Goal: Task Accomplishment & Management: Manage account settings

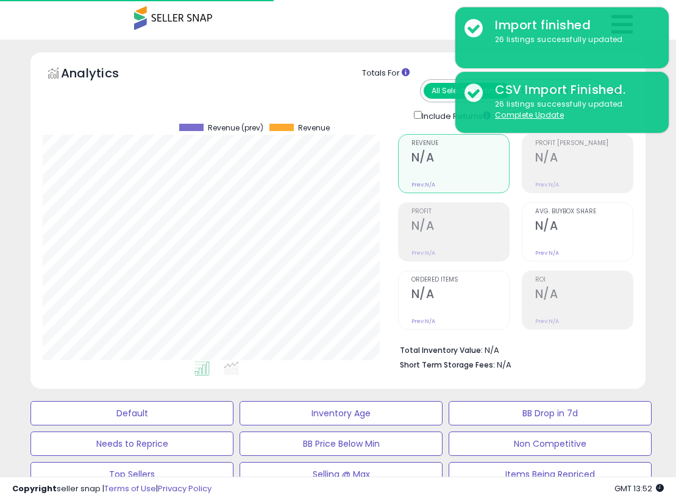
select select "**"
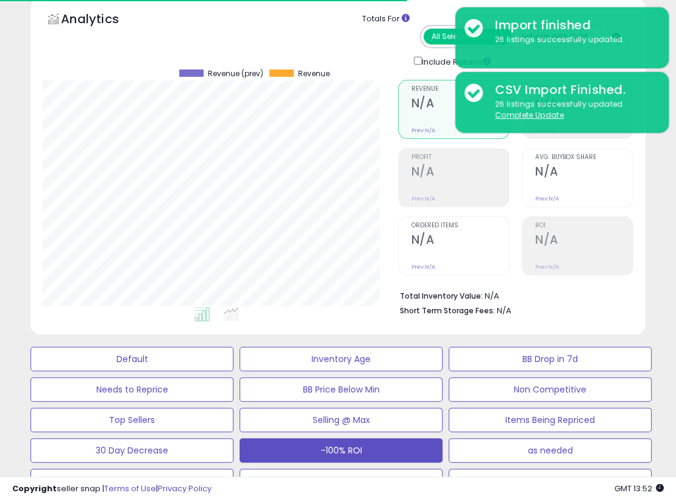
scroll to position [48, 0]
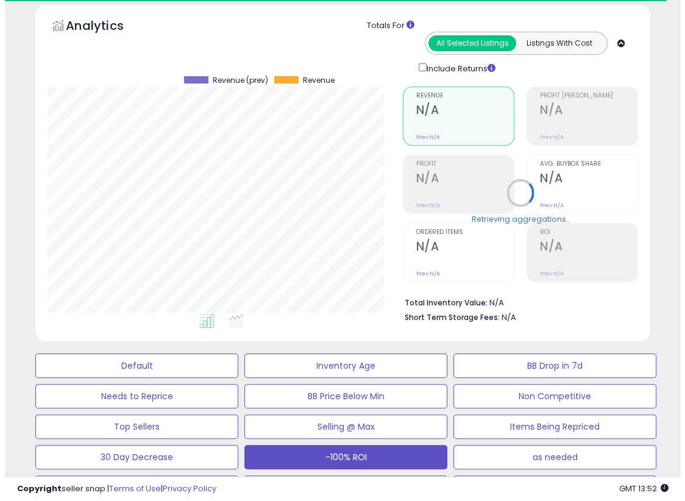
scroll to position [249, 355]
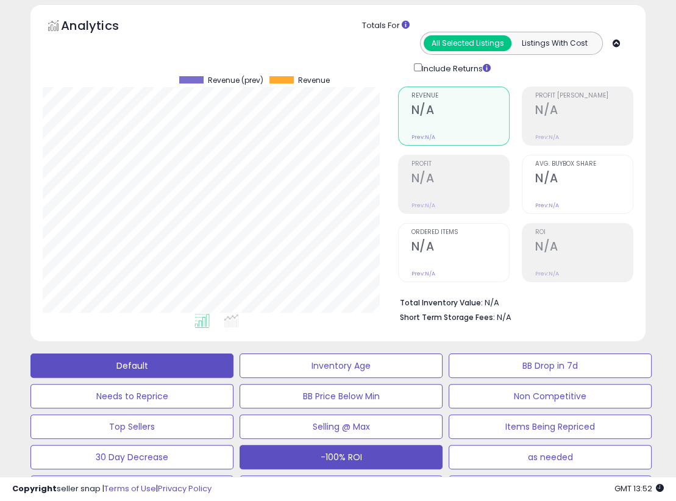
click at [82, 364] on button "Default" at bounding box center [131, 366] width 203 height 24
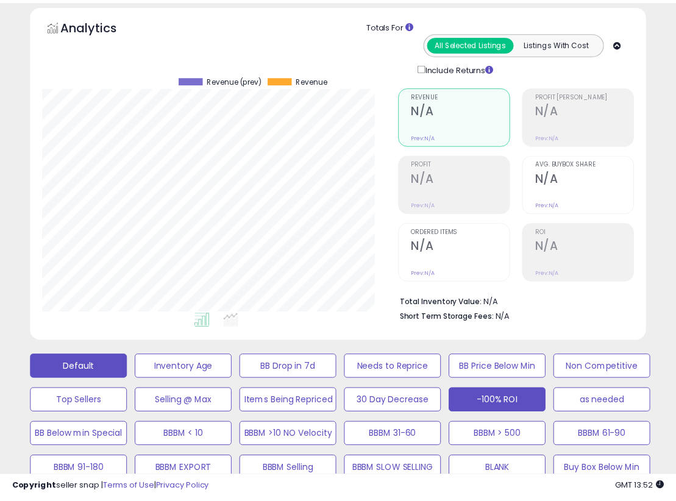
scroll to position [249, 361]
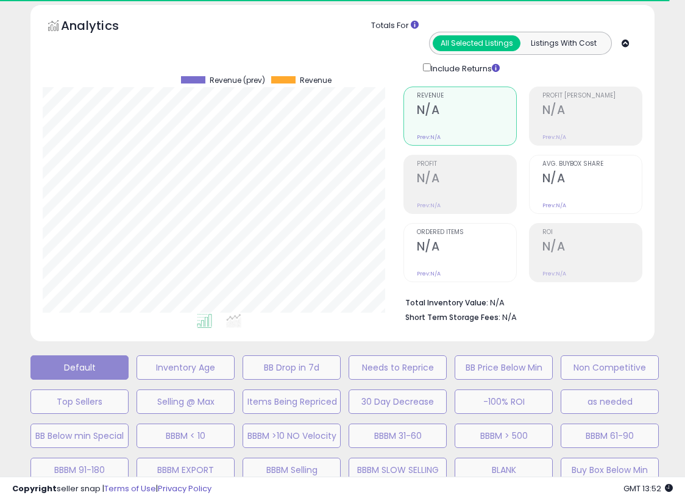
select select "**"
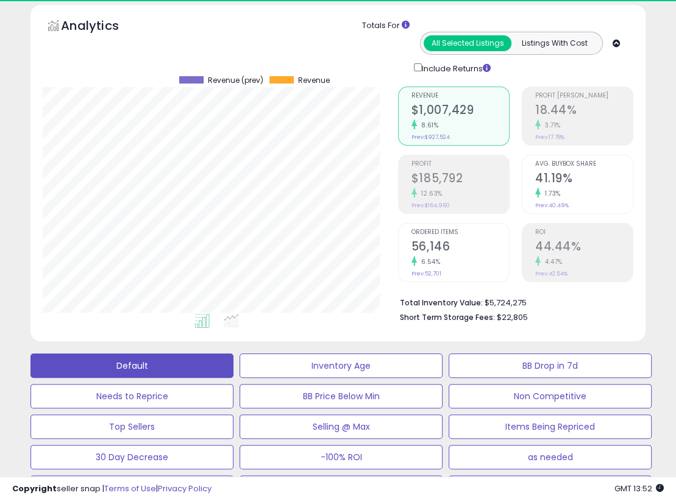
scroll to position [249, 355]
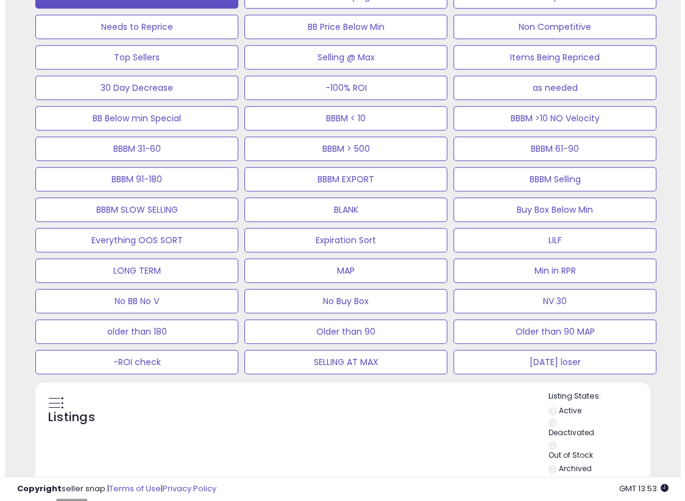
scroll to position [420, 0]
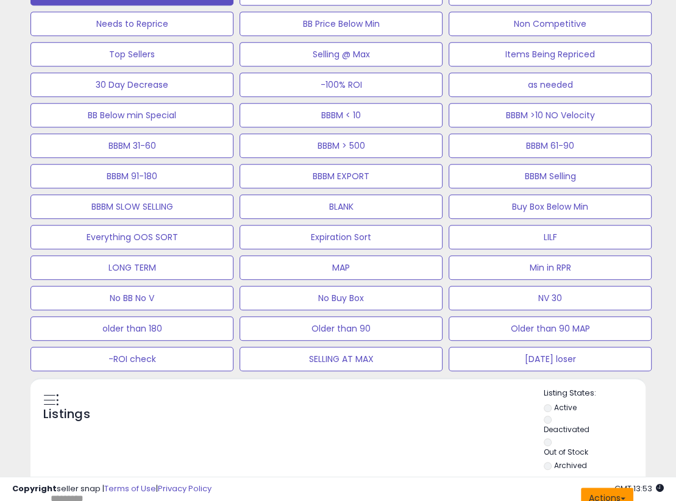
click at [624, 488] on button "Actions" at bounding box center [607, 498] width 52 height 21
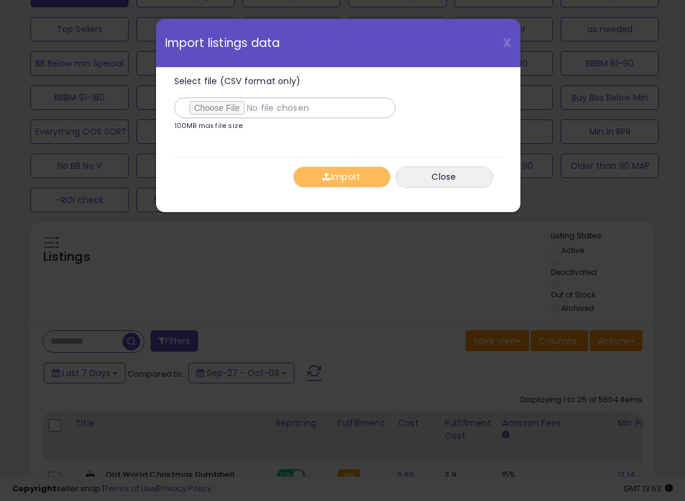
type input "**********"
click at [252, 152] on div "Select file (CSV format only) 100MB max file size 0% [GEOGRAPHIC_DATA] Close" at bounding box center [338, 132] width 328 height 129
click at [333, 176] on button "Import" at bounding box center [342, 176] width 98 height 21
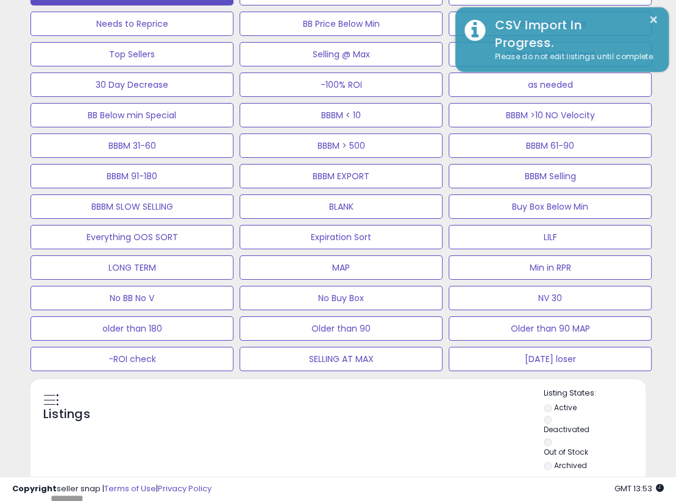
scroll to position [609384, 609279]
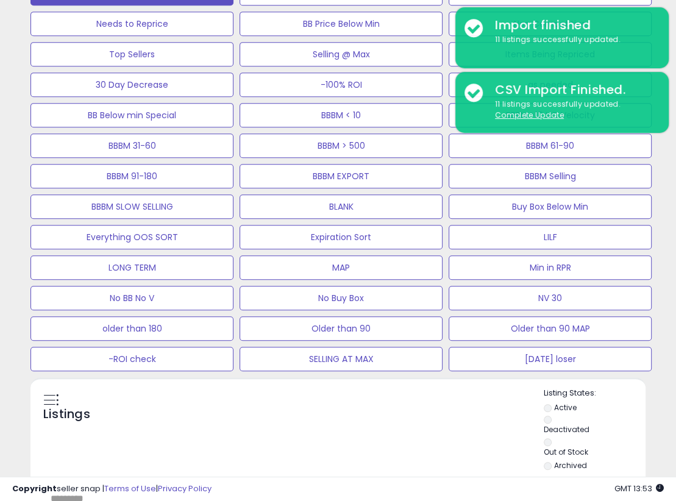
click at [419, 209] on div "Default Inventory Age BB Drop in 7d Needs to Reprice BB Price Below Min Non Com…" at bounding box center [338, 173] width 646 height 396
click at [354, 388] on div "Listings" at bounding box center [337, 431] width 615 height 86
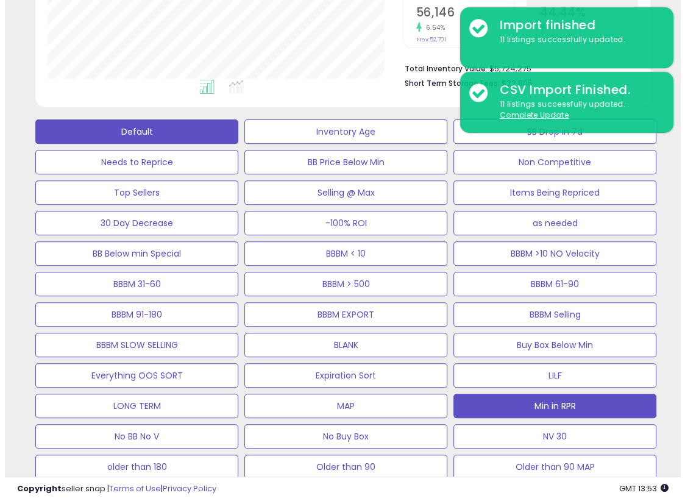
scroll to position [281, 0]
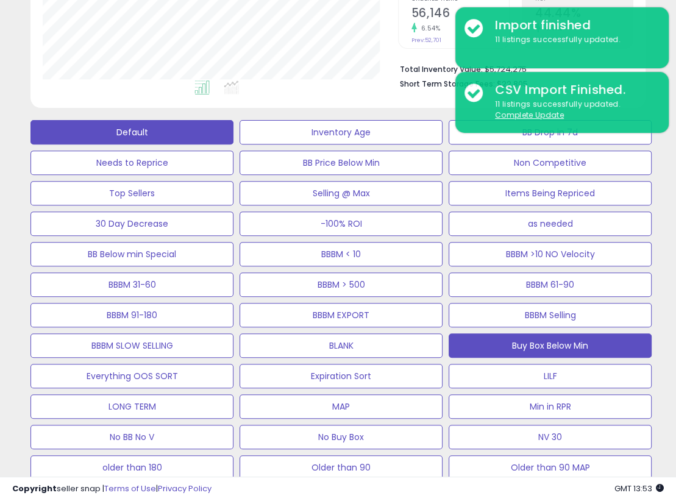
click at [615, 333] on button "Buy Box Below Min" at bounding box center [550, 345] width 203 height 24
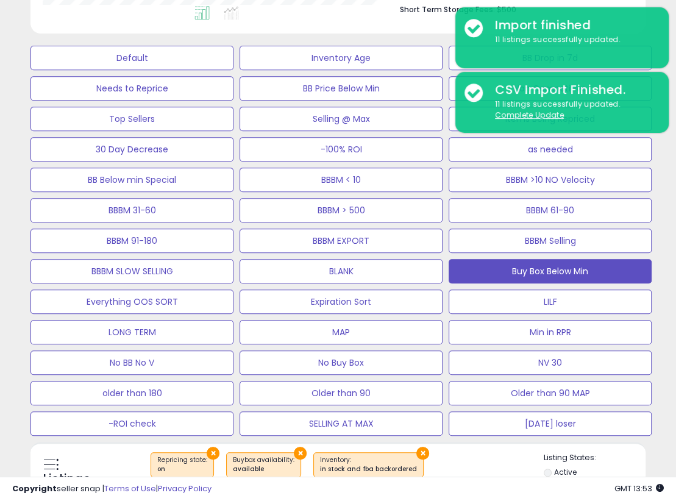
scroll to position [379, 0]
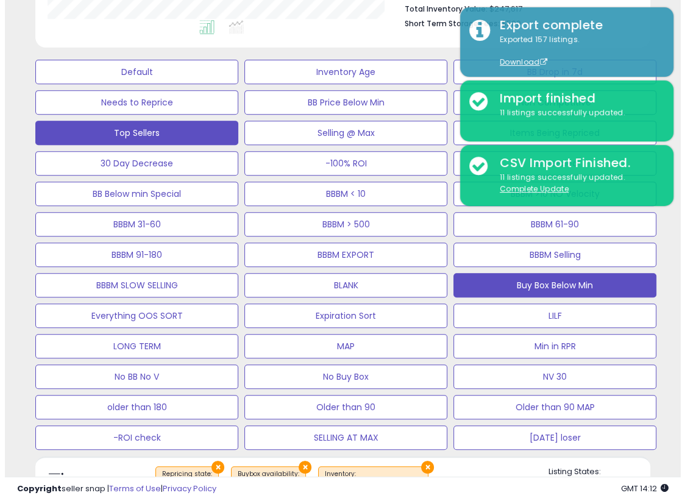
scroll to position [338, 0]
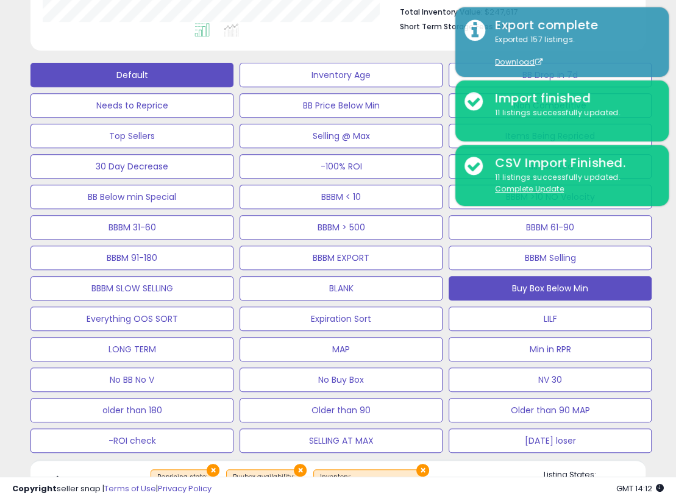
click at [85, 80] on button "Default" at bounding box center [131, 75] width 203 height 24
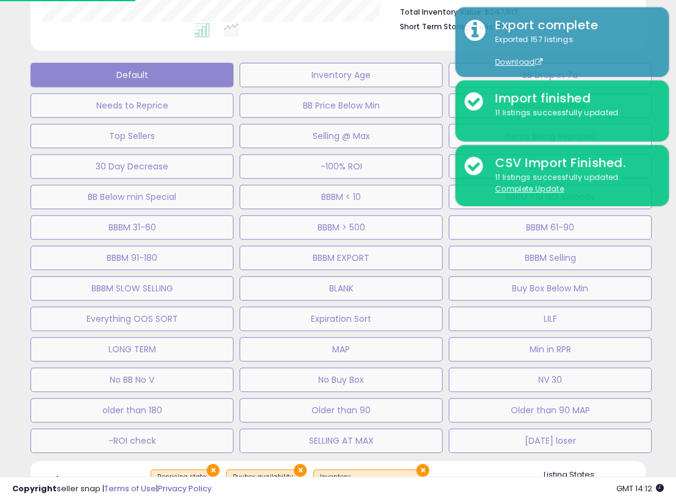
scroll to position [249, 361]
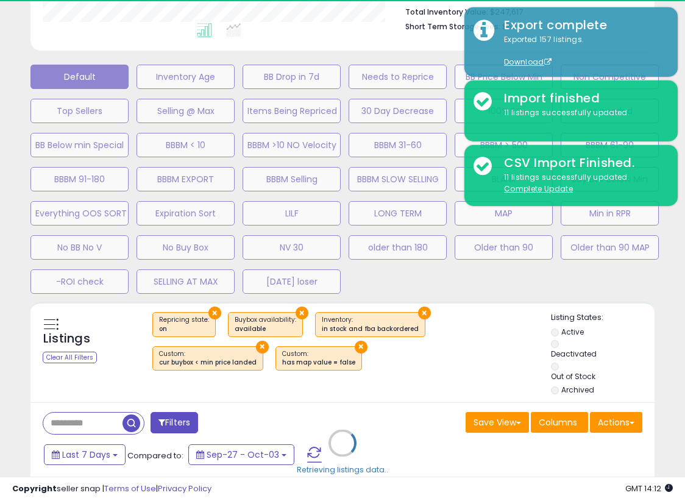
select select "**"
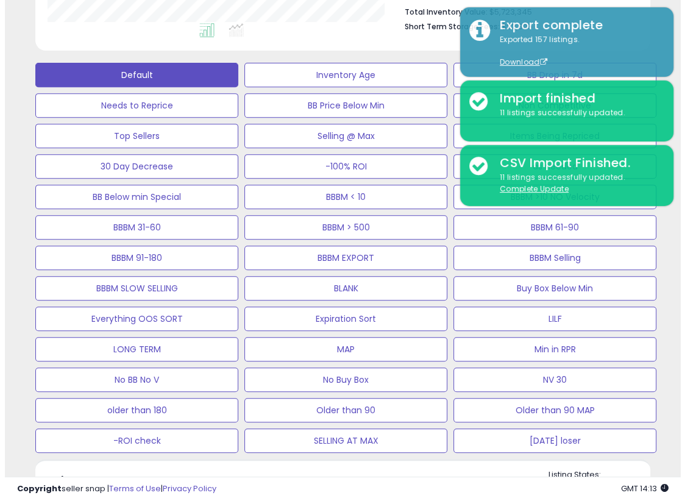
scroll to position [382, 0]
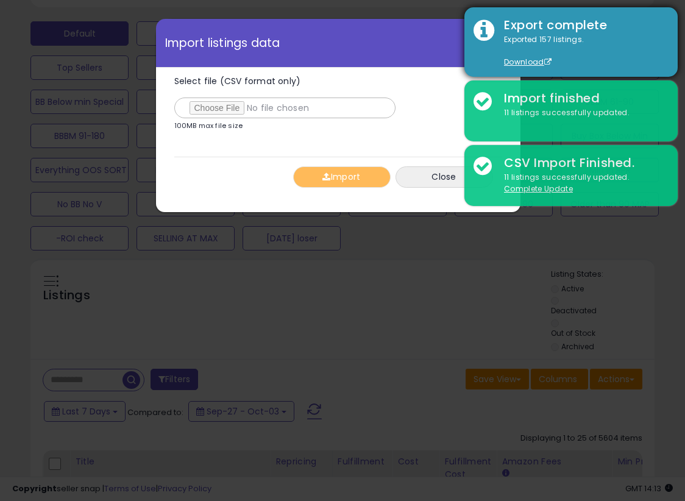
type input "**********"
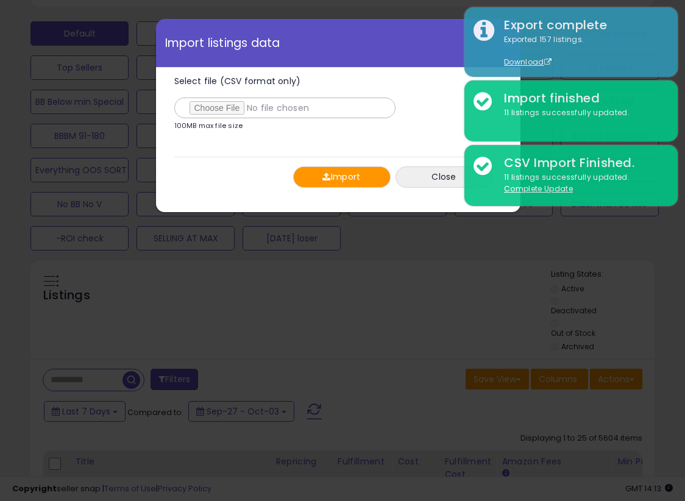
click at [254, 166] on div "Import Close" at bounding box center [338, 177] width 328 height 40
click at [336, 180] on button "Import" at bounding box center [342, 176] width 98 height 21
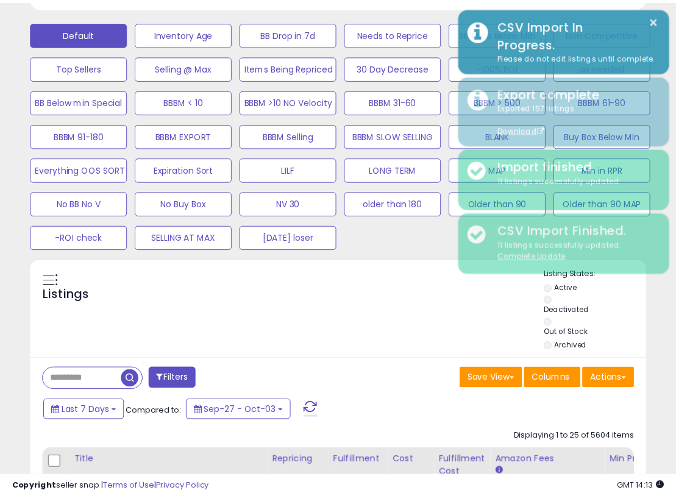
scroll to position [609384, 609279]
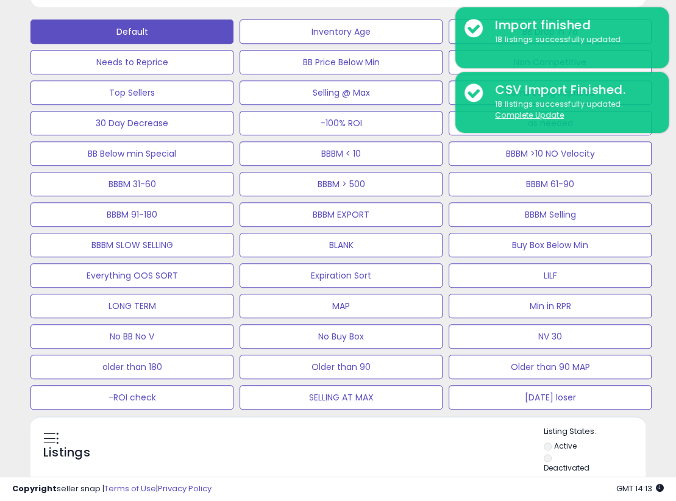
click at [359, 426] on div "Listings" at bounding box center [337, 469] width 615 height 86
click at [341, 426] on div "Listings" at bounding box center [337, 469] width 615 height 86
click at [374, 426] on div "Listings" at bounding box center [337, 469] width 615 height 86
click at [383, 426] on div "Listings" at bounding box center [337, 469] width 615 height 86
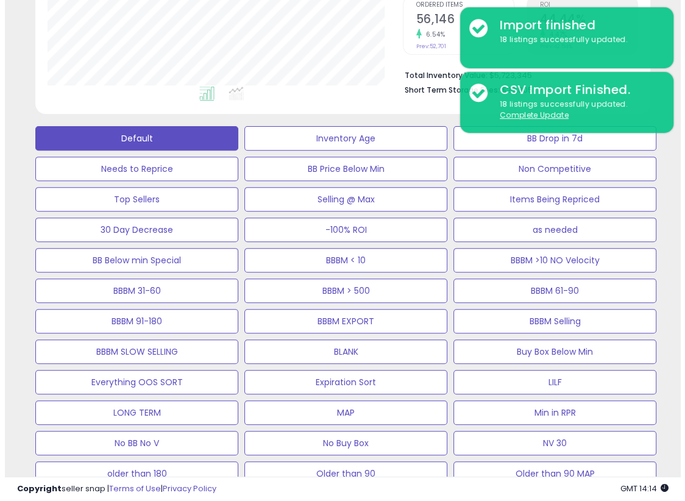
scroll to position [274, 0]
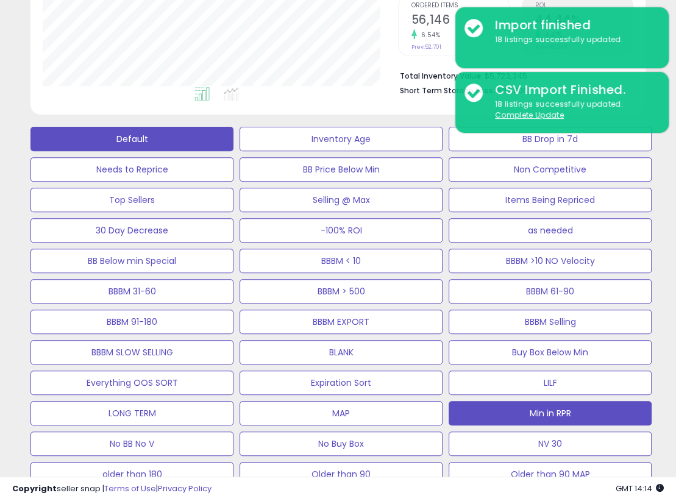
click at [583, 401] on button "Min in RPR" at bounding box center [550, 413] width 203 height 24
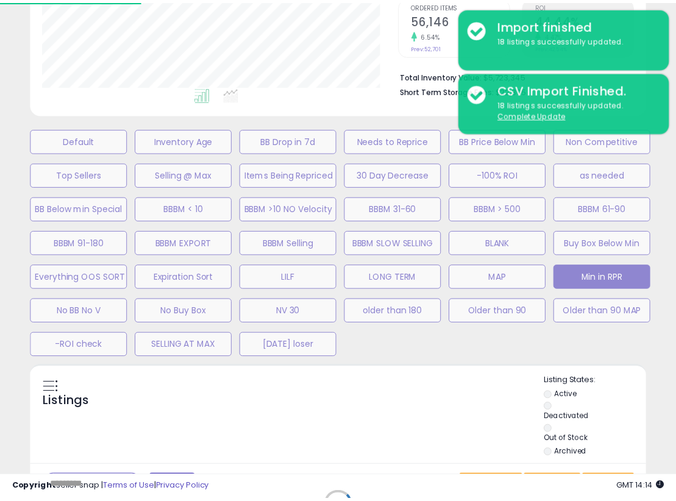
scroll to position [249, 361]
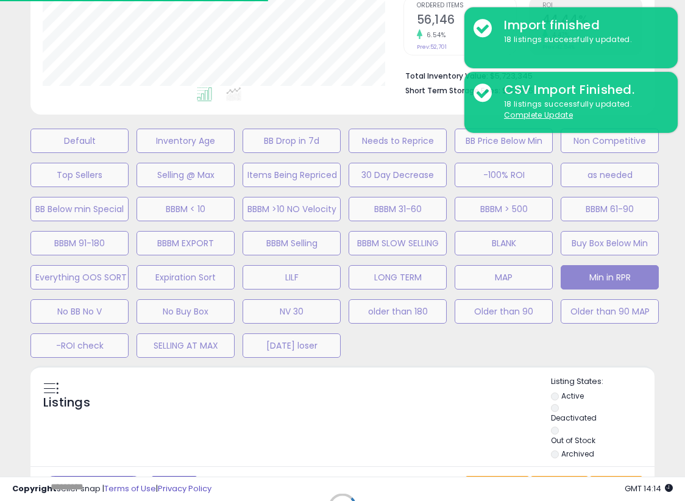
select select "**"
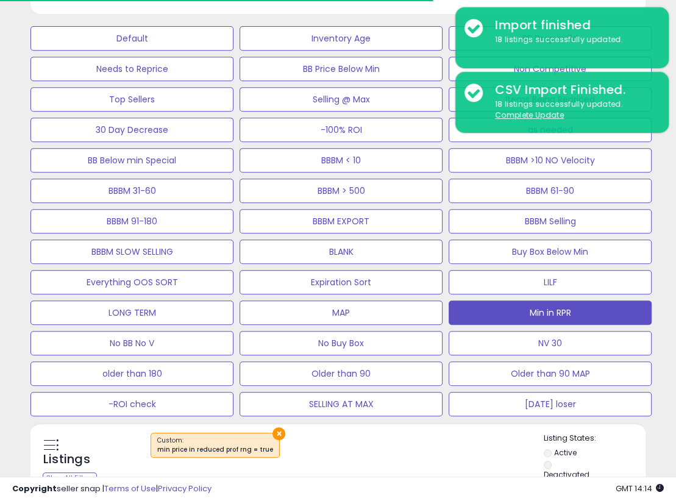
scroll to position [376, 0]
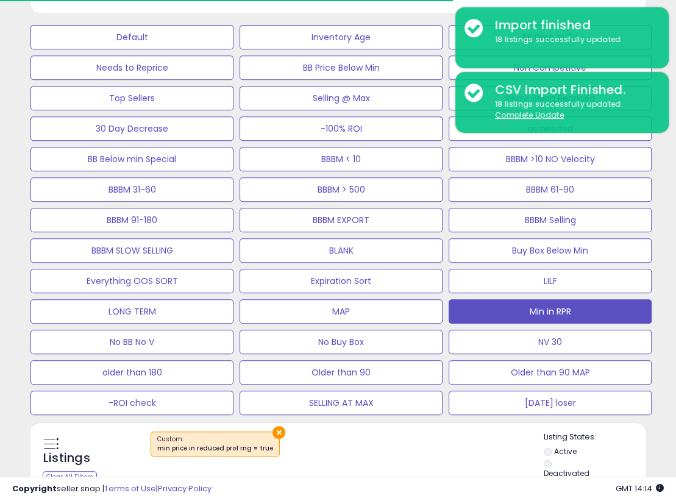
click at [332, 432] on div "Listings Clear All Filters × Listing States:" at bounding box center [337, 475] width 615 height 86
click at [368, 432] on div "Listings Clear All Filters × Listing States:" at bounding box center [337, 475] width 615 height 86
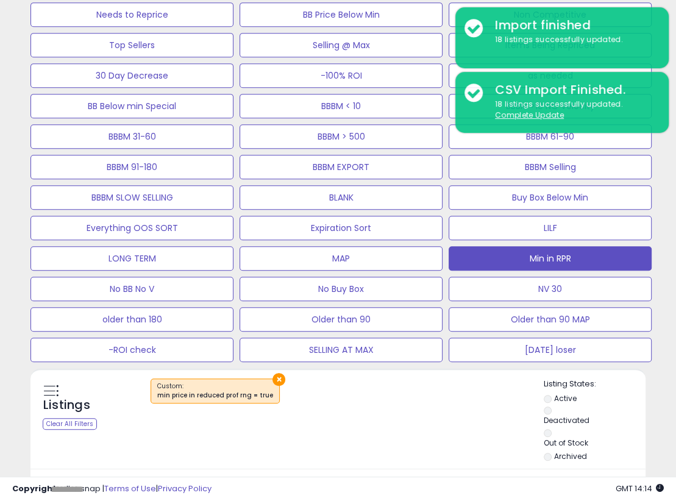
click at [383, 379] on div "Listings Clear All Filters × Listing States:" at bounding box center [337, 422] width 615 height 86
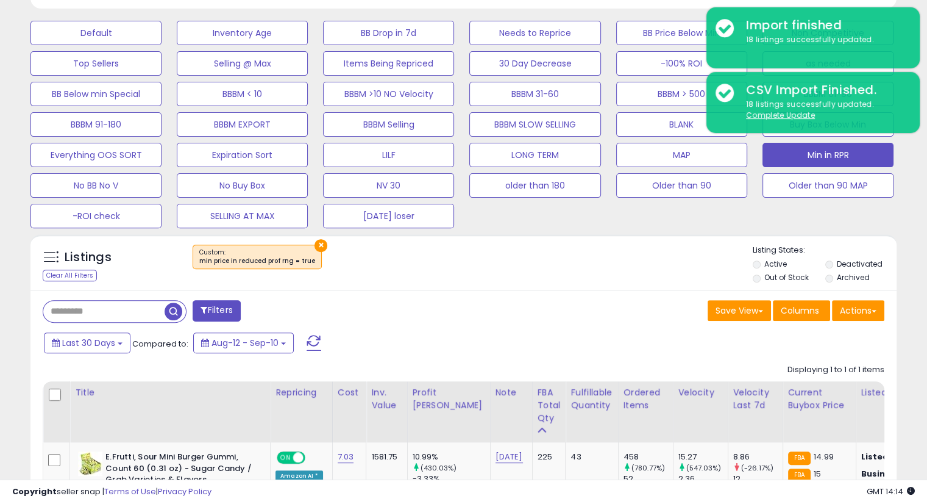
scroll to position [249, 501]
click at [550, 294] on div "Filters Save View Save As New View" at bounding box center [463, 433] width 866 height 287
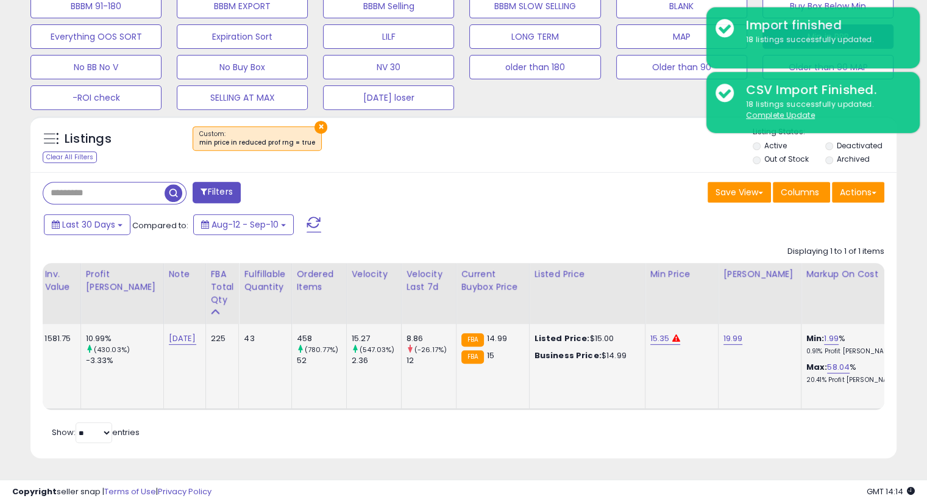
scroll to position [0, 327]
click at [650, 332] on link "15.35" at bounding box center [660, 338] width 20 height 12
drag, startPoint x: 539, startPoint y: 297, endPoint x: 496, endPoint y: 298, distance: 42.7
click at [497, 297] on table "Title Repricing" at bounding box center [618, 336] width 1804 height 147
type input "*****"
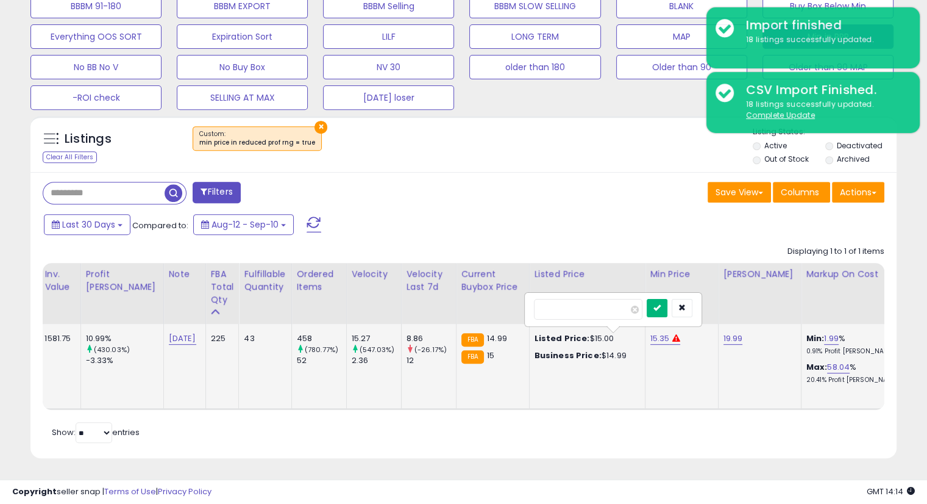
click at [668, 299] on button "submit" at bounding box center [657, 308] width 21 height 18
click at [613, 436] on div "Retrieving listings data.. Displaying 1 to 1 of 1 items Title Repricing" at bounding box center [464, 343] width 842 height 207
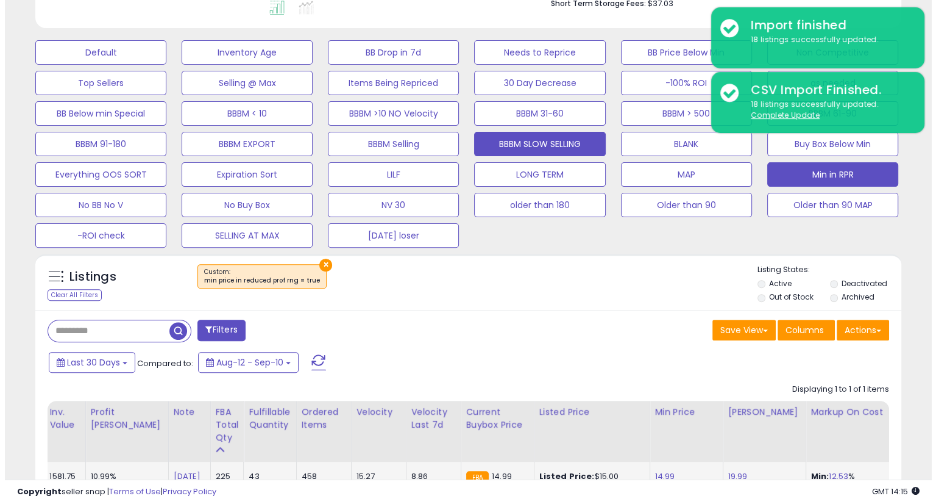
scroll to position [246, 0]
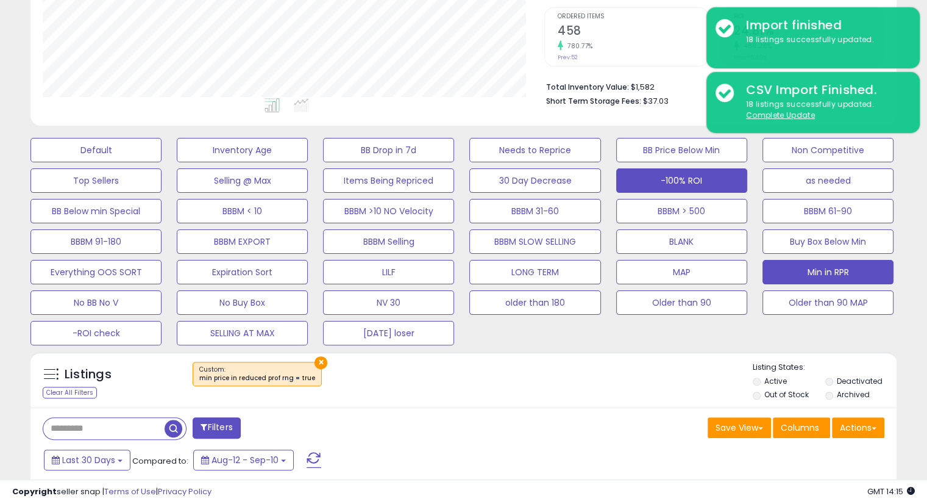
click at [671, 181] on button "-100% ROI" at bounding box center [681, 180] width 131 height 24
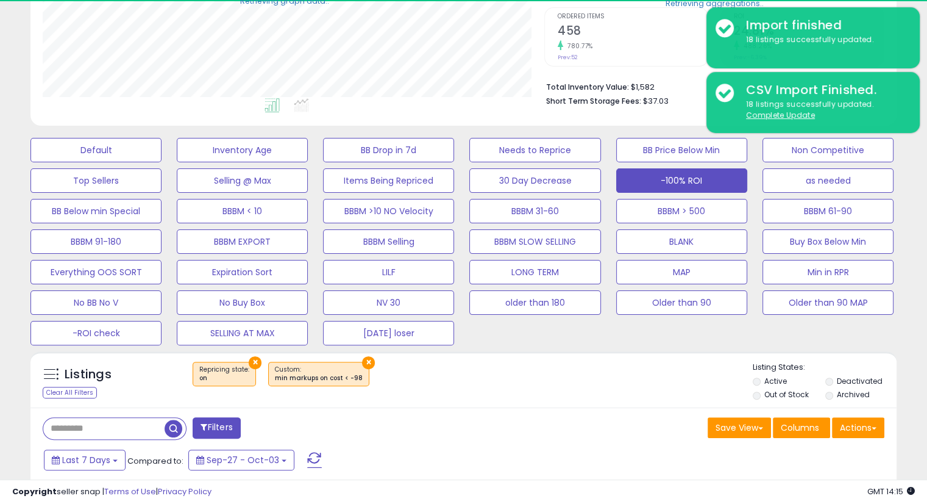
scroll to position [609384, 609132]
click at [549, 396] on div "Listings Clear All Filters × Repricing state : on" at bounding box center [463, 382] width 866 height 41
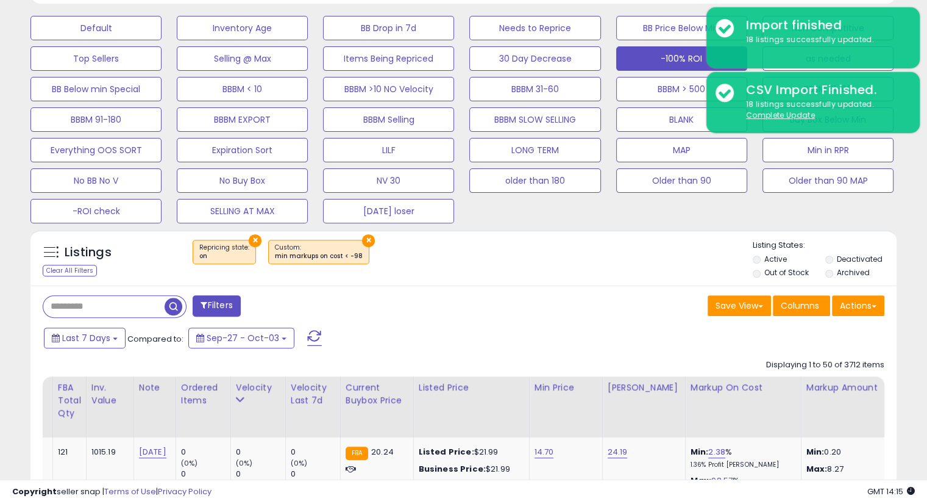
scroll to position [249, 501]
click at [554, 274] on div "Listings Clear All Filters × Repricing state : on" at bounding box center [463, 260] width 866 height 41
click at [519, 274] on div "Listings Clear All Filters × Repricing state : on" at bounding box center [463, 260] width 866 height 41
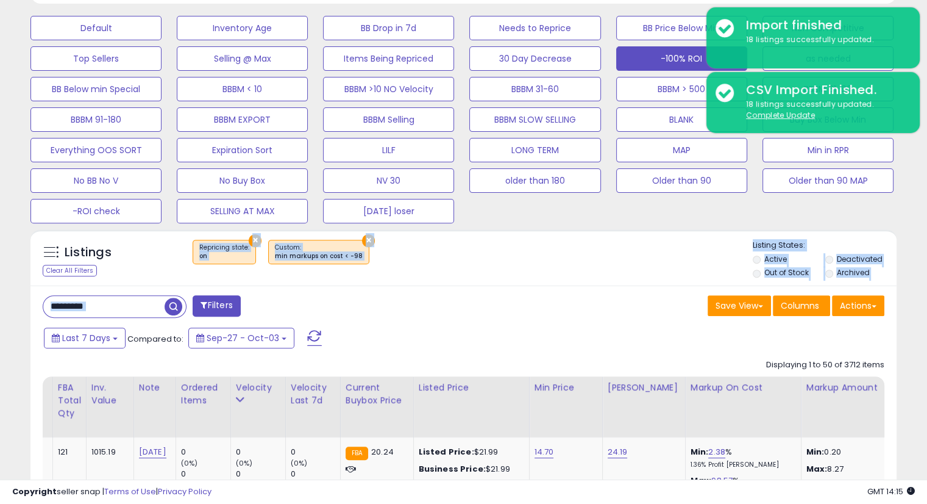
click at [509, 295] on div "Save View Save As New View Columns Actions [GEOGRAPHIC_DATA]" at bounding box center [679, 307] width 430 height 24
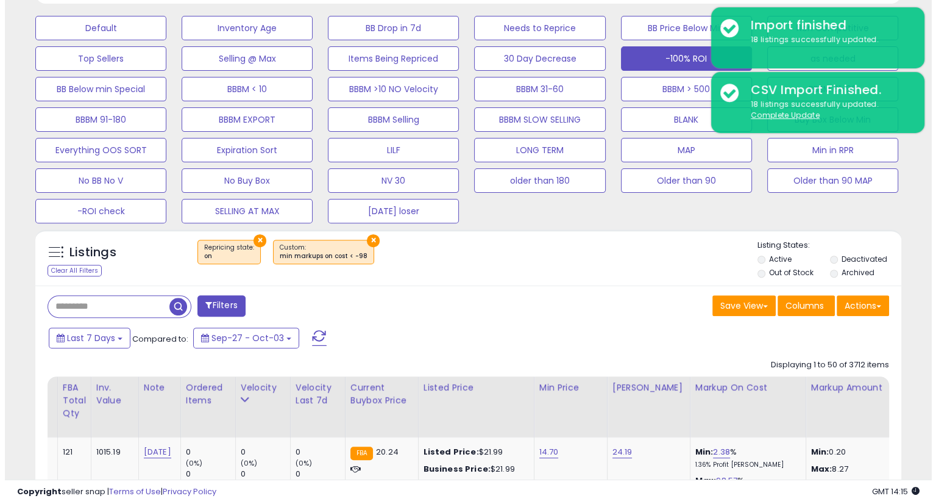
scroll to position [369, 0]
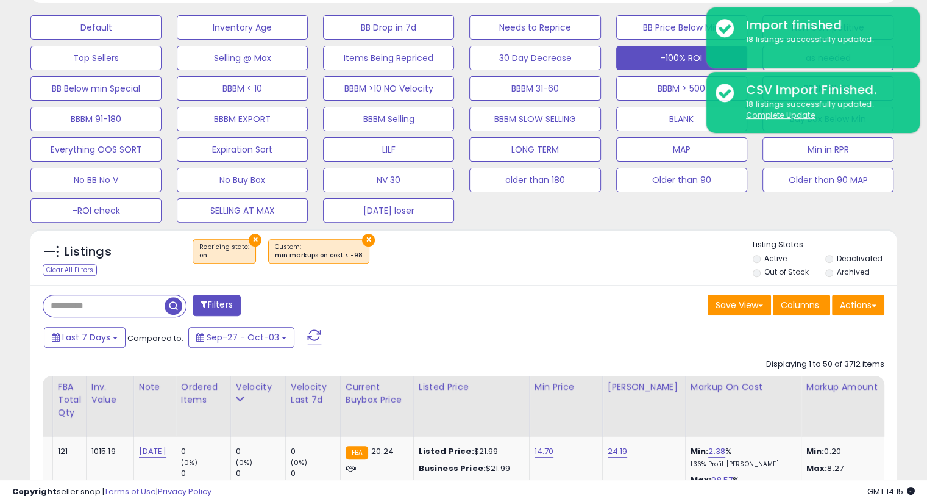
click at [219, 303] on button "Filters" at bounding box center [217, 304] width 48 height 21
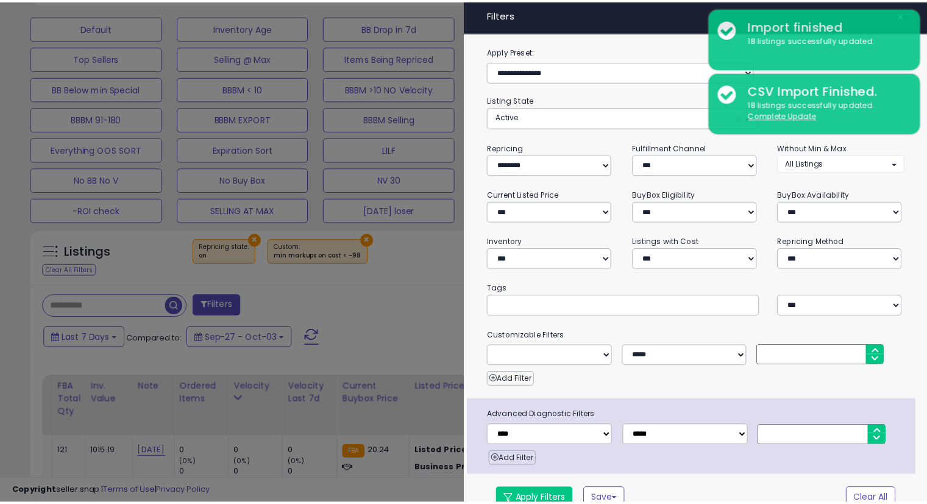
scroll to position [15, 0]
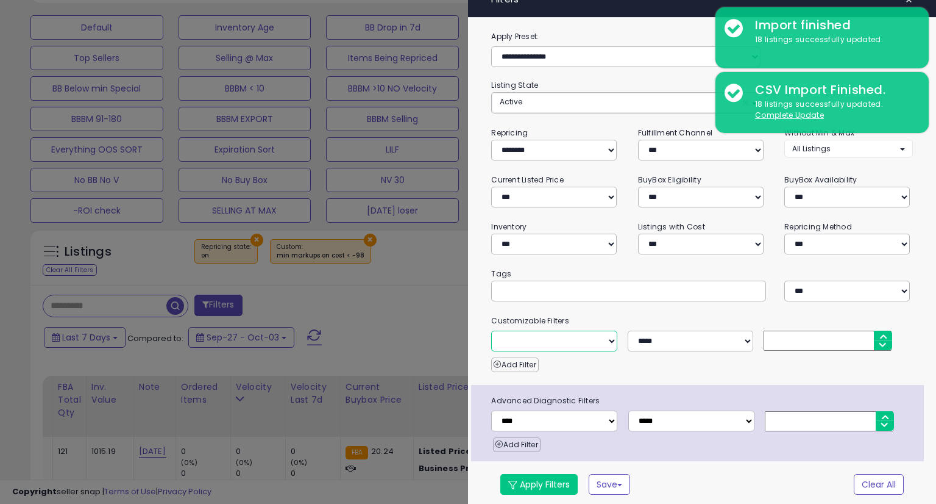
click at [577, 337] on select "**********" at bounding box center [554, 340] width 126 height 21
select select "**********"
click at [491, 330] on select "**********" at bounding box center [554, 340] width 126 height 21
click at [573, 339] on select "**********" at bounding box center [554, 340] width 126 height 21
select select "**********"
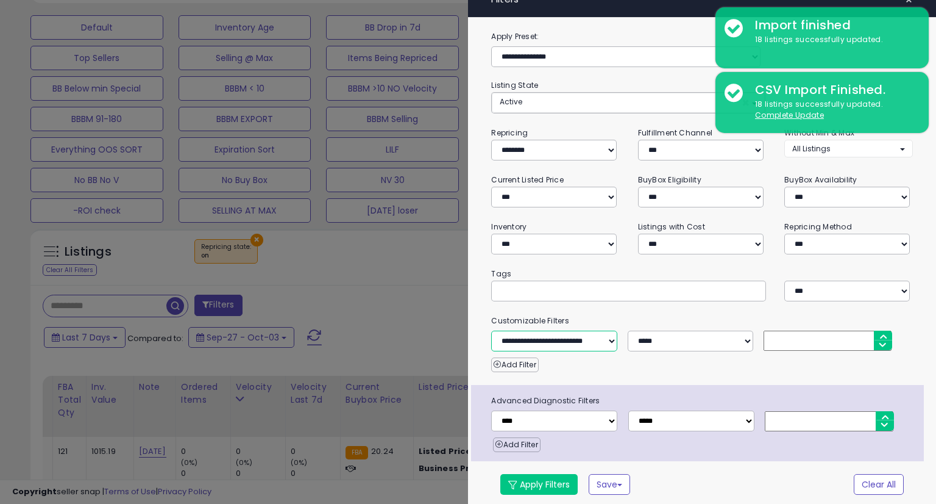
click at [491, 330] on select "**********" at bounding box center [554, 340] width 126 height 21
click at [675, 338] on input "number" at bounding box center [828, 340] width 128 height 20
type input "***"
click at [675, 305] on div "**********" at bounding box center [702, 268] width 468 height 477
click at [560, 476] on button "Apply Filters" at bounding box center [539, 484] width 77 height 21
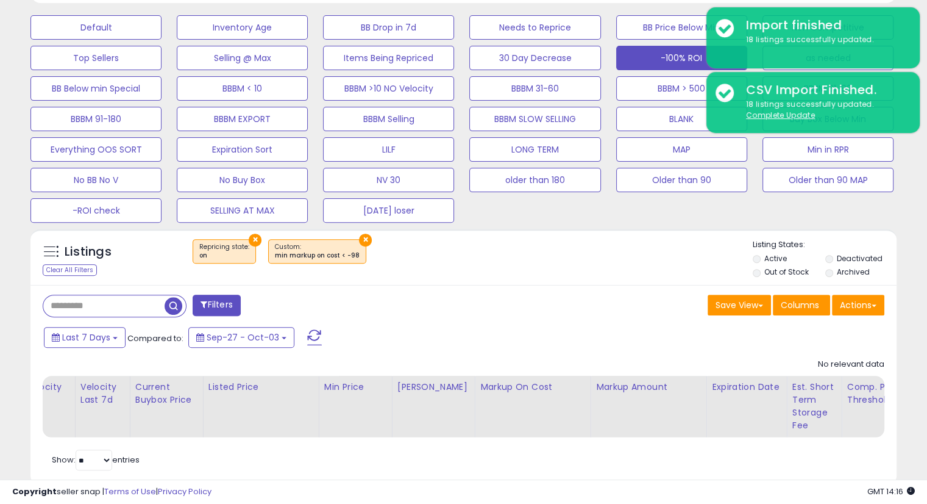
scroll to position [405, 0]
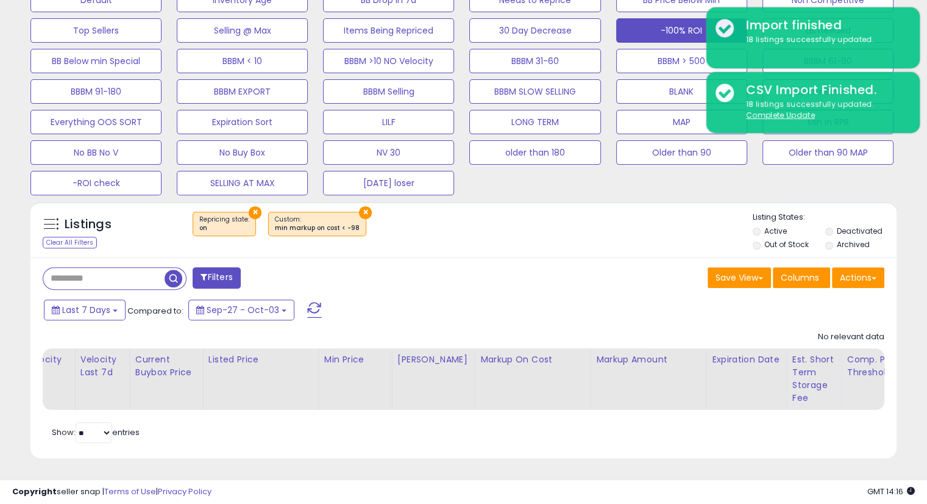
click at [449, 232] on div "× Repricing state : on × min markup on cost < -98" at bounding box center [464, 229] width 575 height 34
click at [507, 274] on div "Save View Save As New View Update Current View Columns Actions Import Export Vi…" at bounding box center [679, 279] width 430 height 24
click at [517, 240] on div "Listings Clear All Filters × Repricing state : on" at bounding box center [463, 232] width 866 height 41
click at [559, 280] on div "Filters Save View Save As New View Update Current View" at bounding box center [464, 279] width 860 height 24
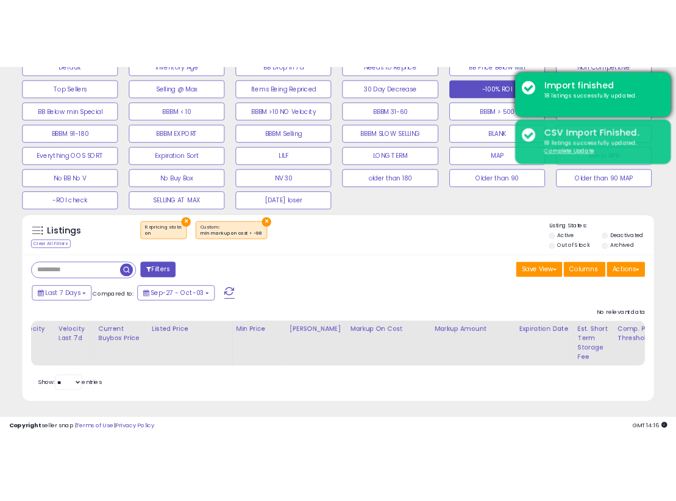
scroll to position [609384, 609279]
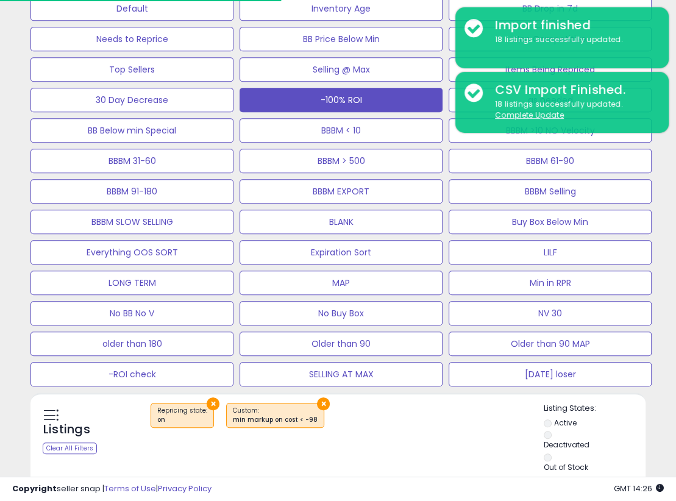
drag, startPoint x: 660, startPoint y: 220, endPoint x: 646, endPoint y: 216, distance: 14.1
click at [660, 218] on div "Default Inventory Age BB Drop in 7d Needs to Reprice BB Price Below Min Non Com…" at bounding box center [338, 188] width 646 height 396
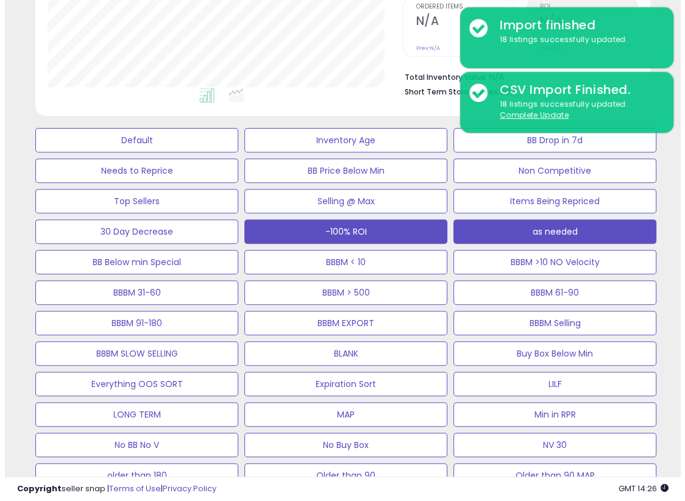
scroll to position [271, 0]
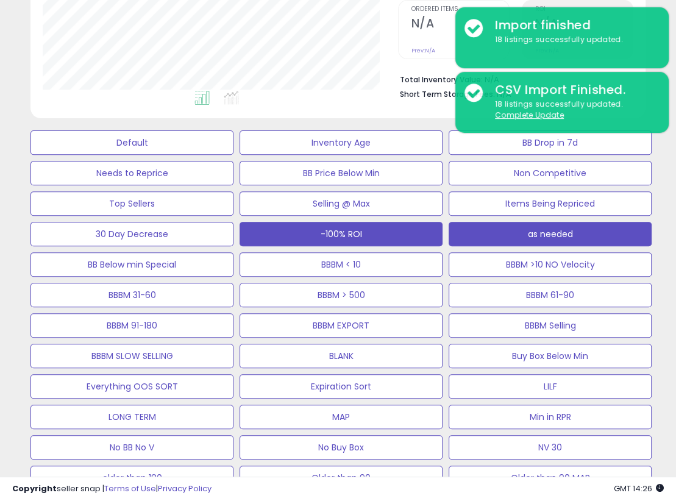
click at [623, 222] on button "as needed" at bounding box center [550, 234] width 203 height 24
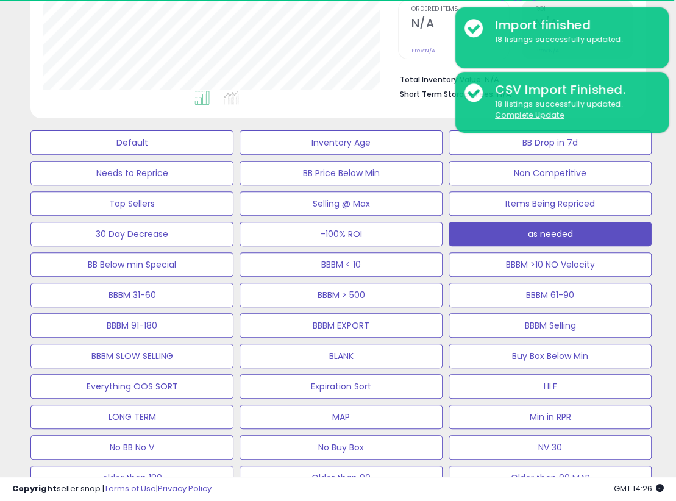
scroll to position [609384, 609279]
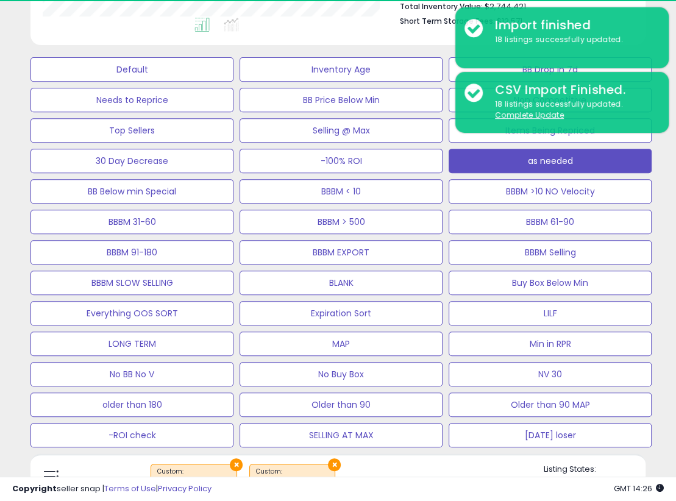
click at [402, 464] on div "× ×" at bounding box center [339, 481] width 408 height 34
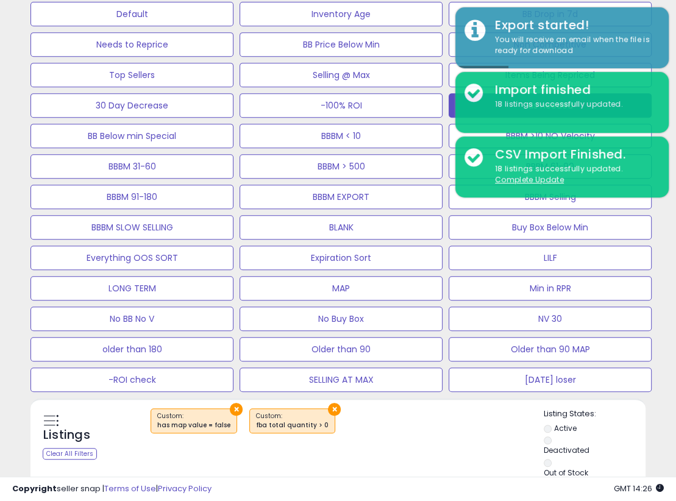
click at [405, 408] on div "× ×" at bounding box center [339, 425] width 408 height 34
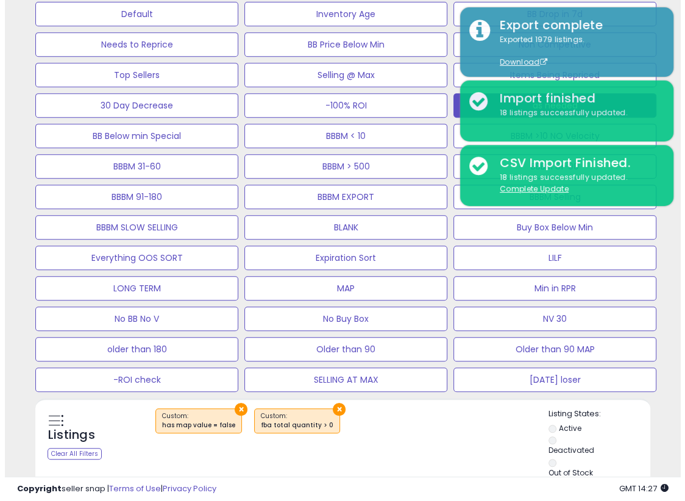
scroll to position [185, 0]
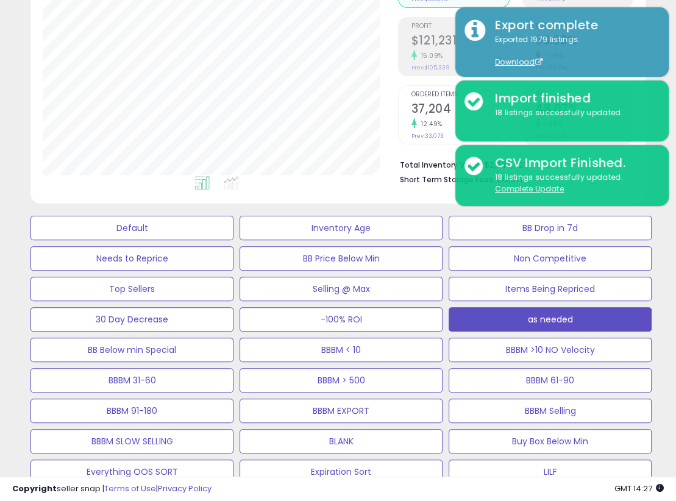
click at [443, 490] on button "MAP" at bounding box center [341, 502] width 203 height 24
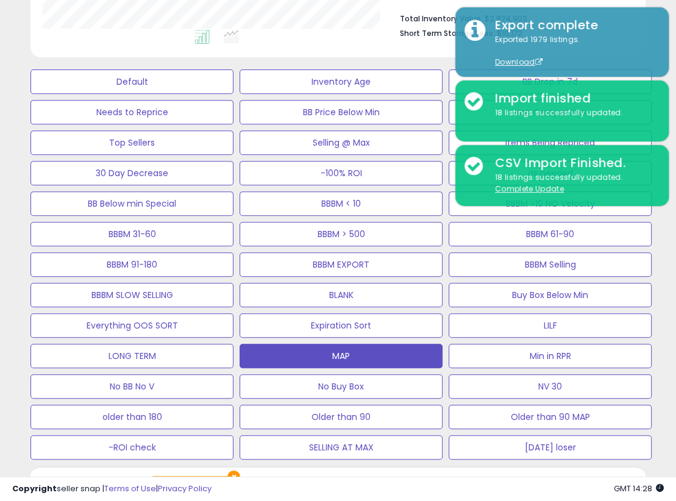
scroll to position [332, 0]
